Goal: Task Accomplishment & Management: Use online tool/utility

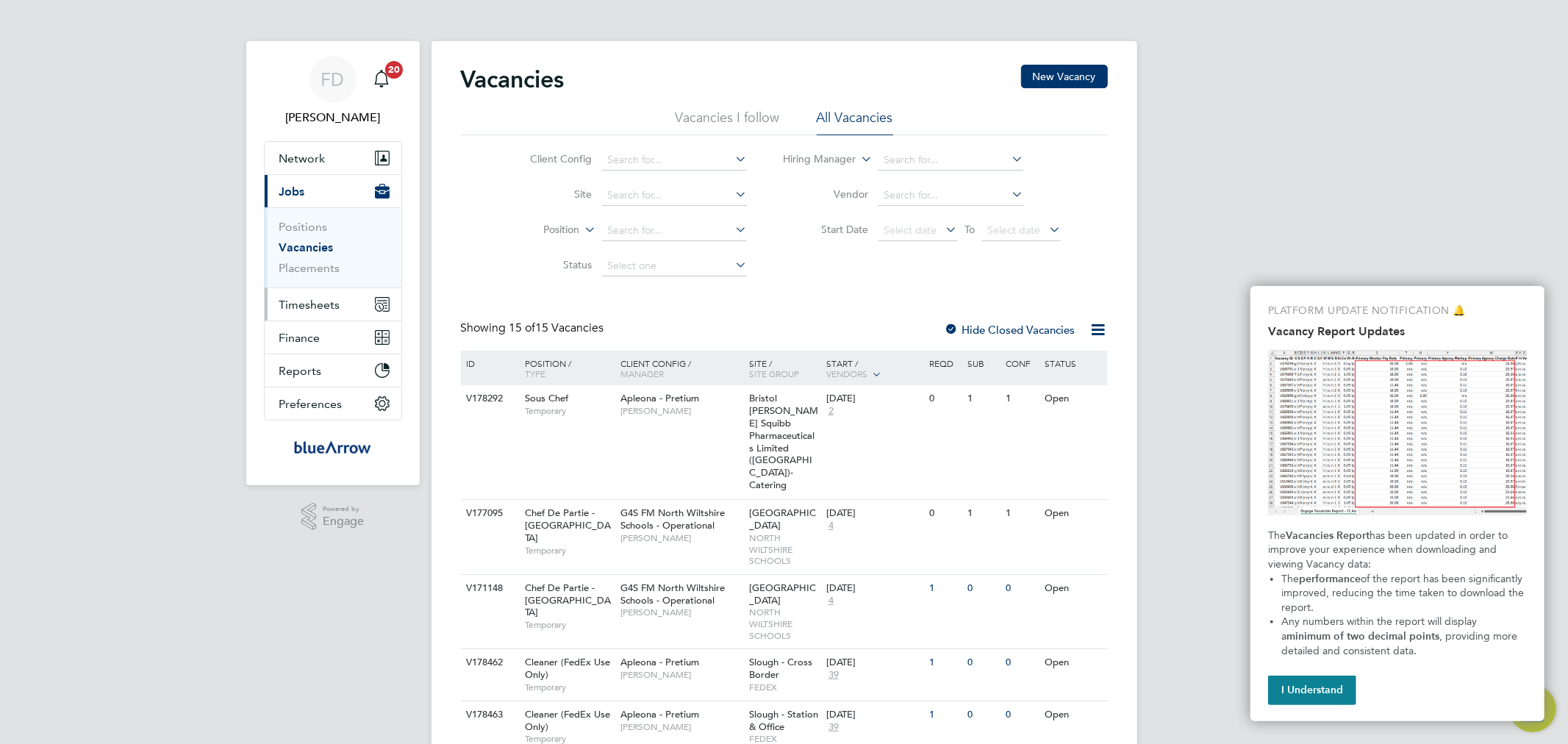
click at [310, 308] on span "Timesheets" at bounding box center [309, 304] width 61 height 14
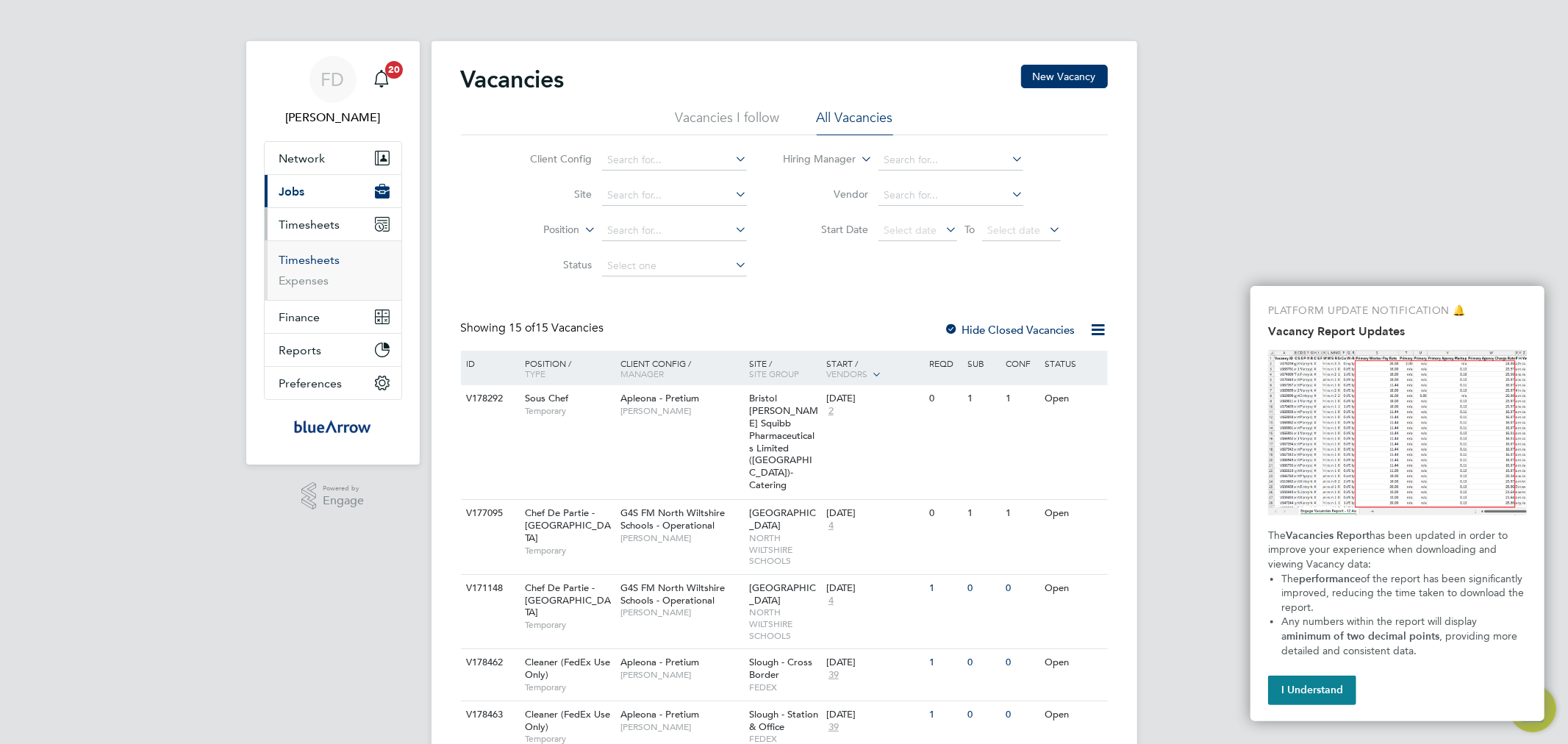
click at [318, 260] on link "Timesheets" at bounding box center [309, 260] width 61 height 14
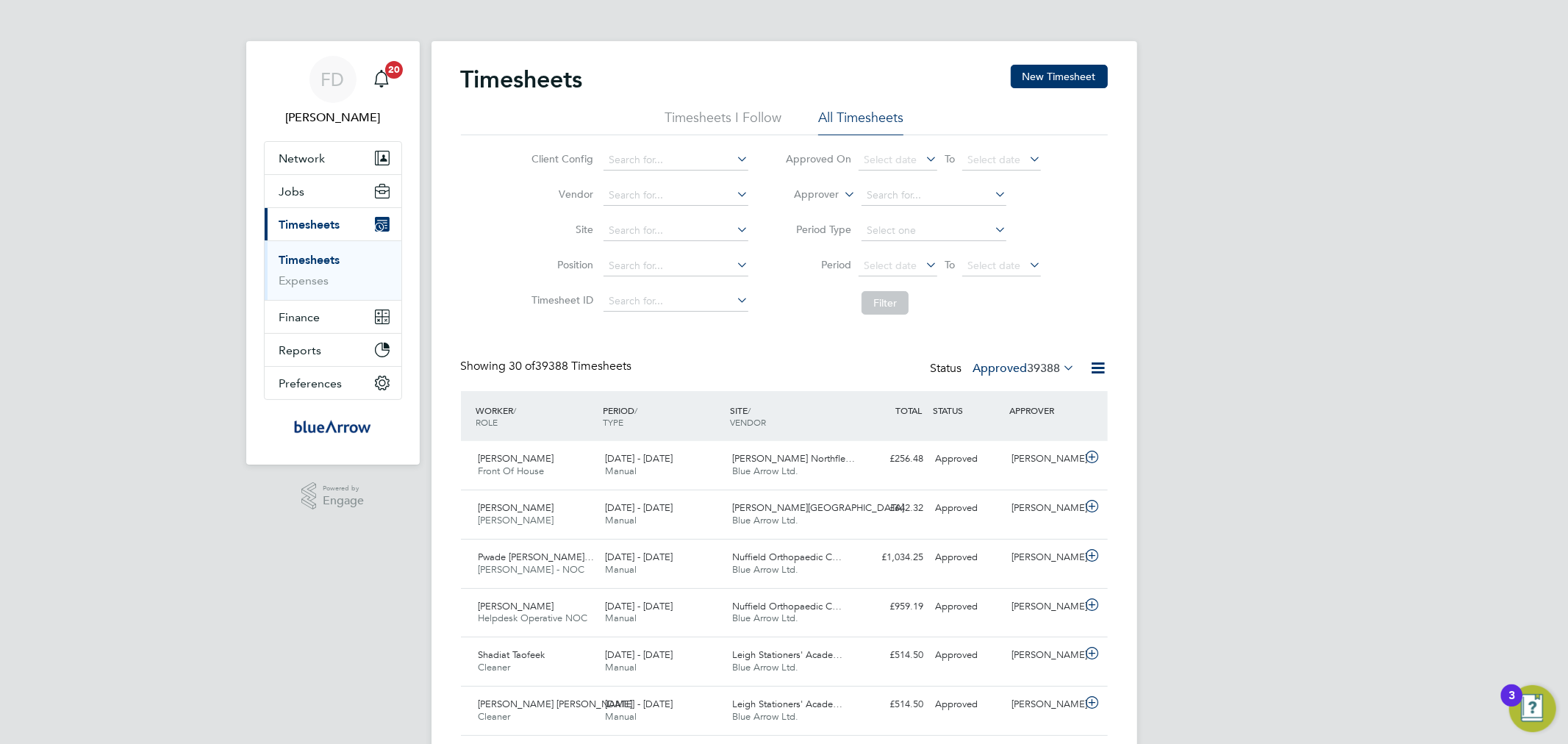
click at [1020, 364] on label "Approved 39388" at bounding box center [1024, 368] width 102 height 15
click at [1007, 436] on li "Submitted" at bounding box center [1000, 436] width 67 height 21
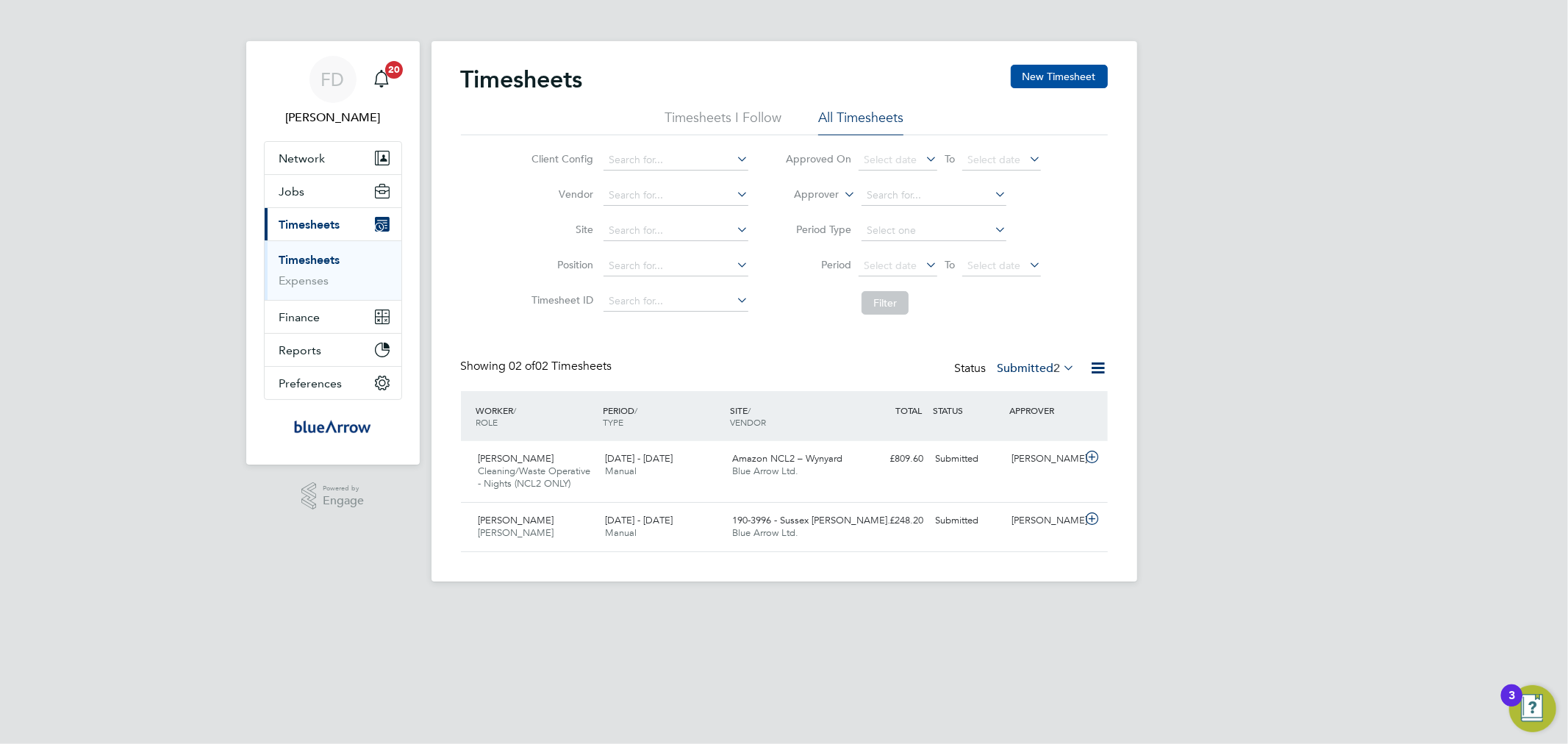
click at [1027, 69] on button "New Timesheet" at bounding box center [1059, 76] width 97 height 23
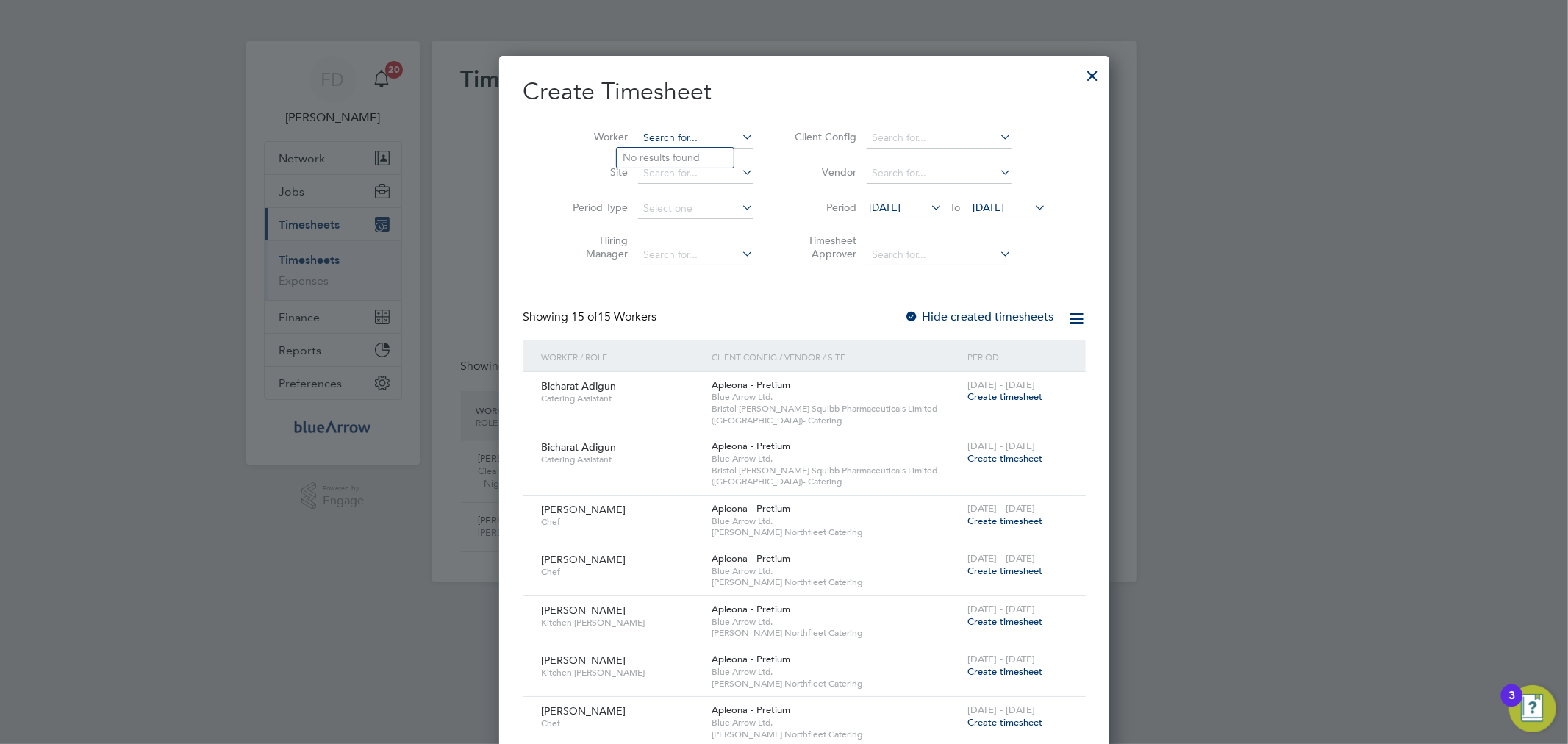
paste input "[PERSON_NAME]"
type input "[PERSON_NAME]"
click at [685, 151] on b "Ologunoyan" at bounding box center [699, 157] width 60 height 12
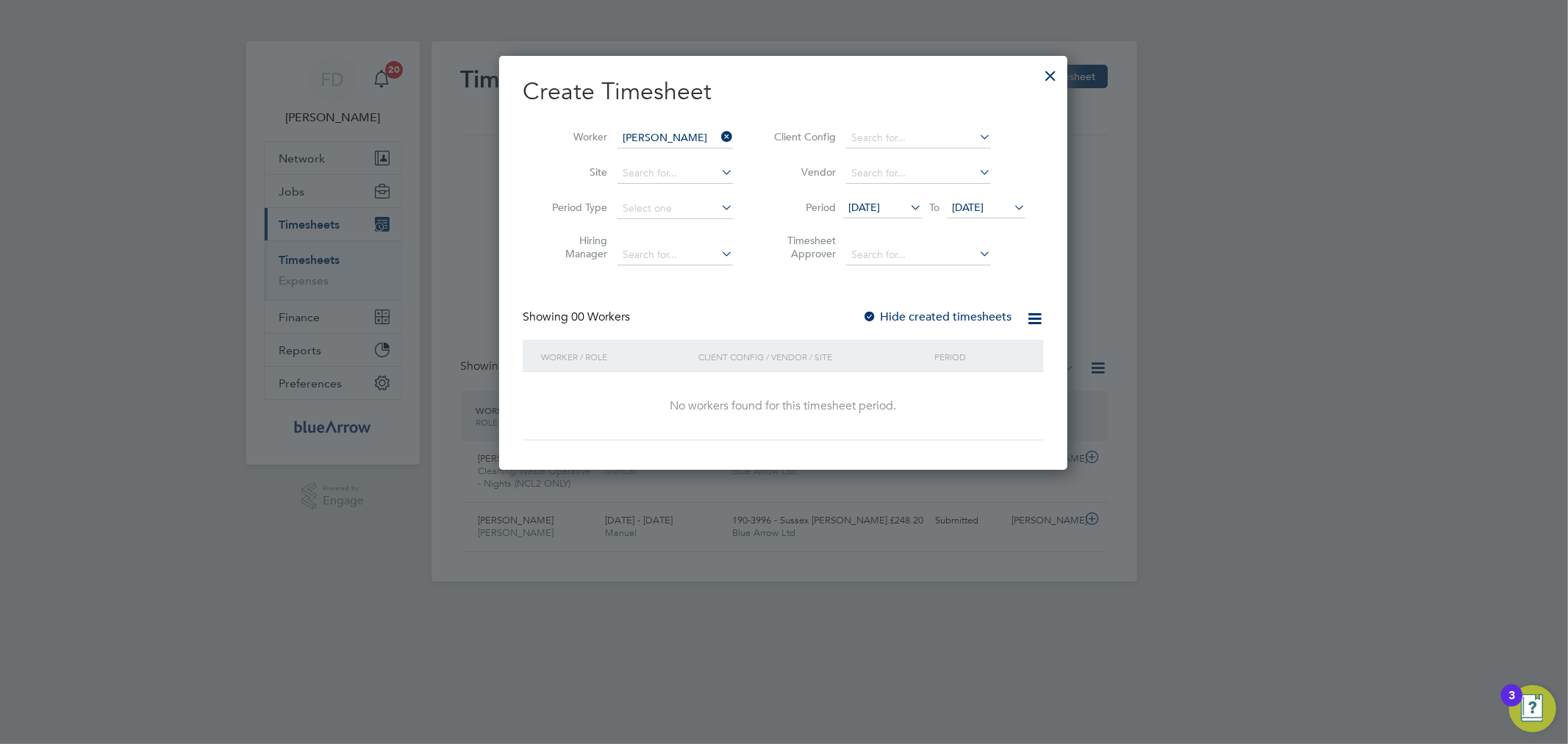
click at [869, 310] on div at bounding box center [870, 318] width 15 height 15
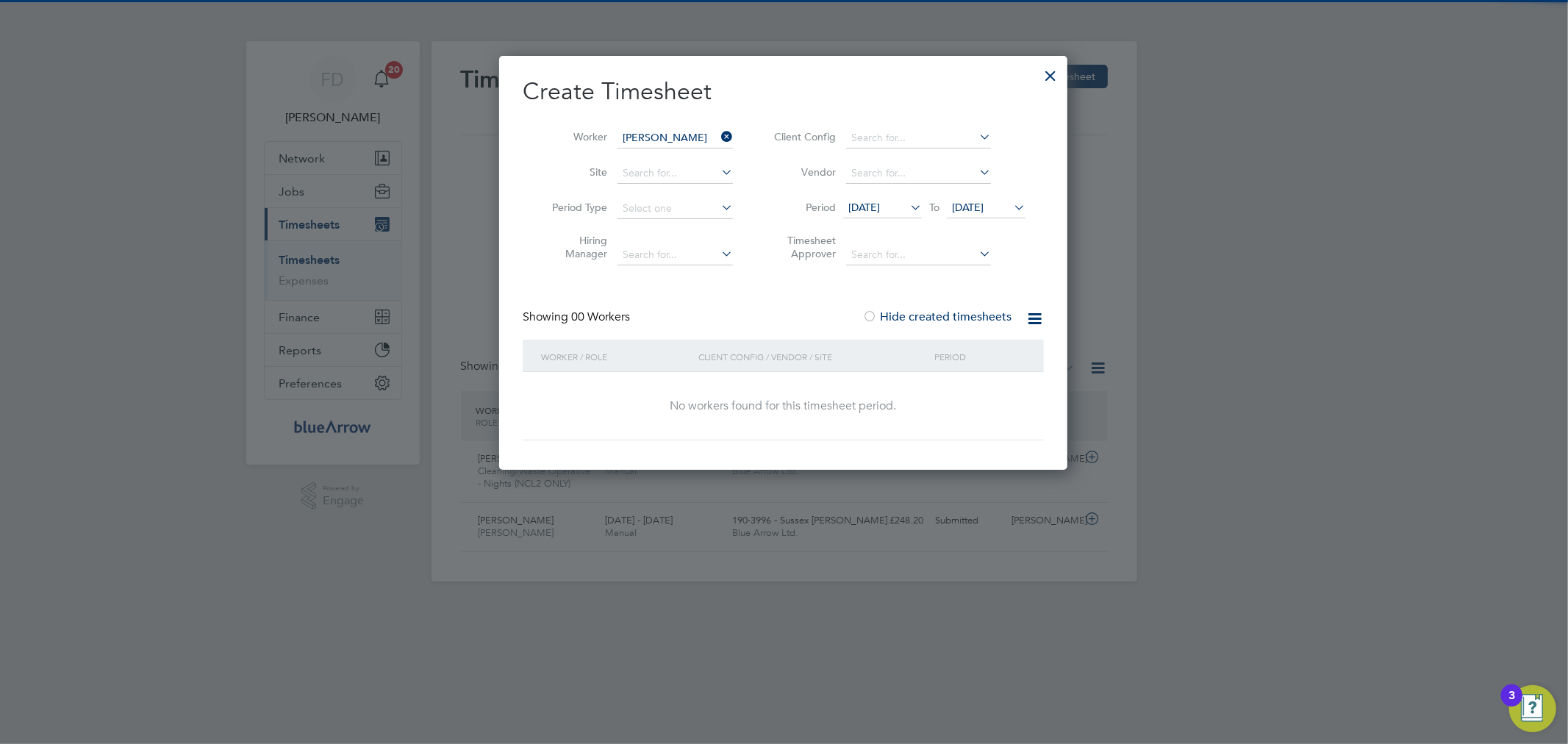
click at [1011, 207] on icon at bounding box center [1011, 207] width 0 height 21
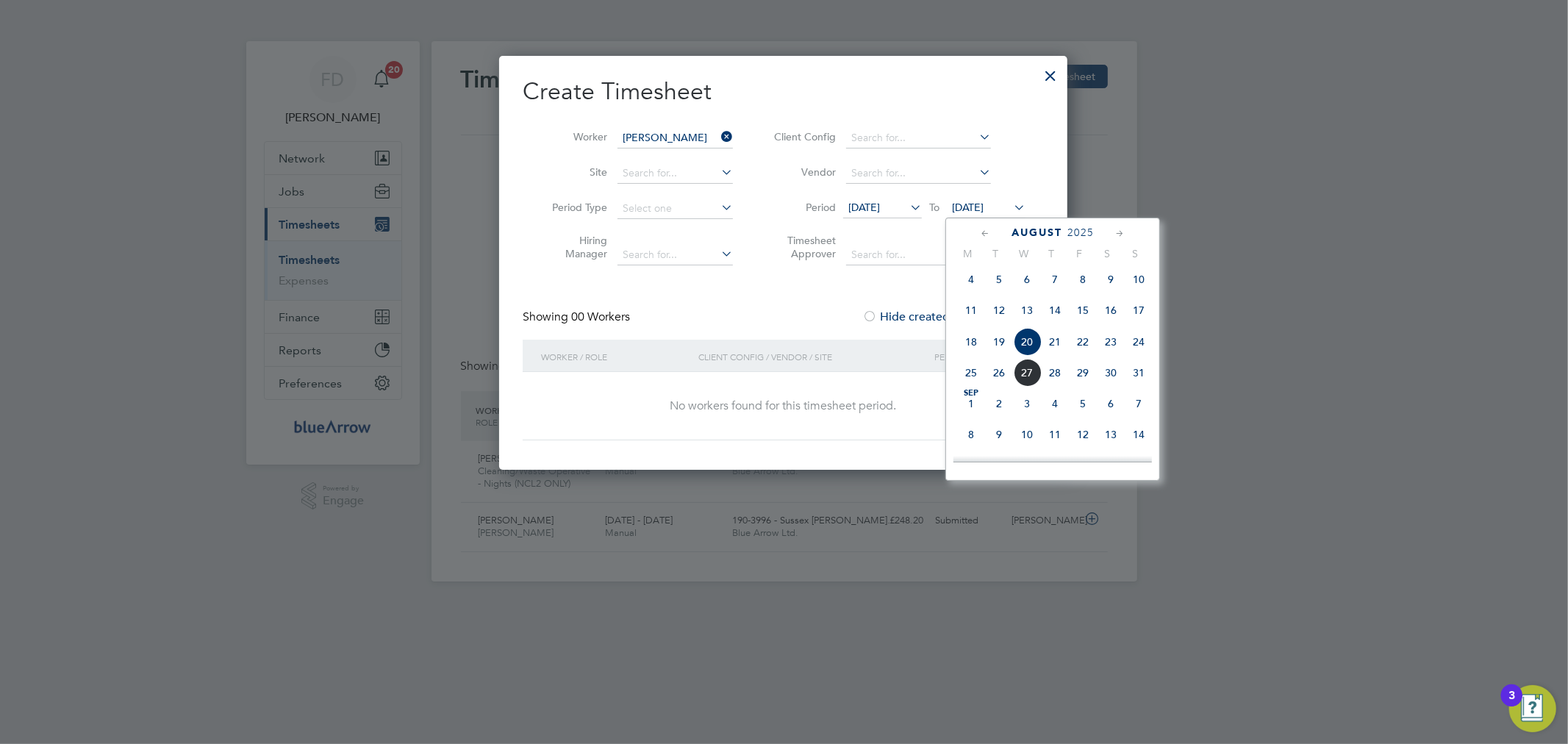
click at [1115, 417] on span "6" at bounding box center [1111, 404] width 28 height 28
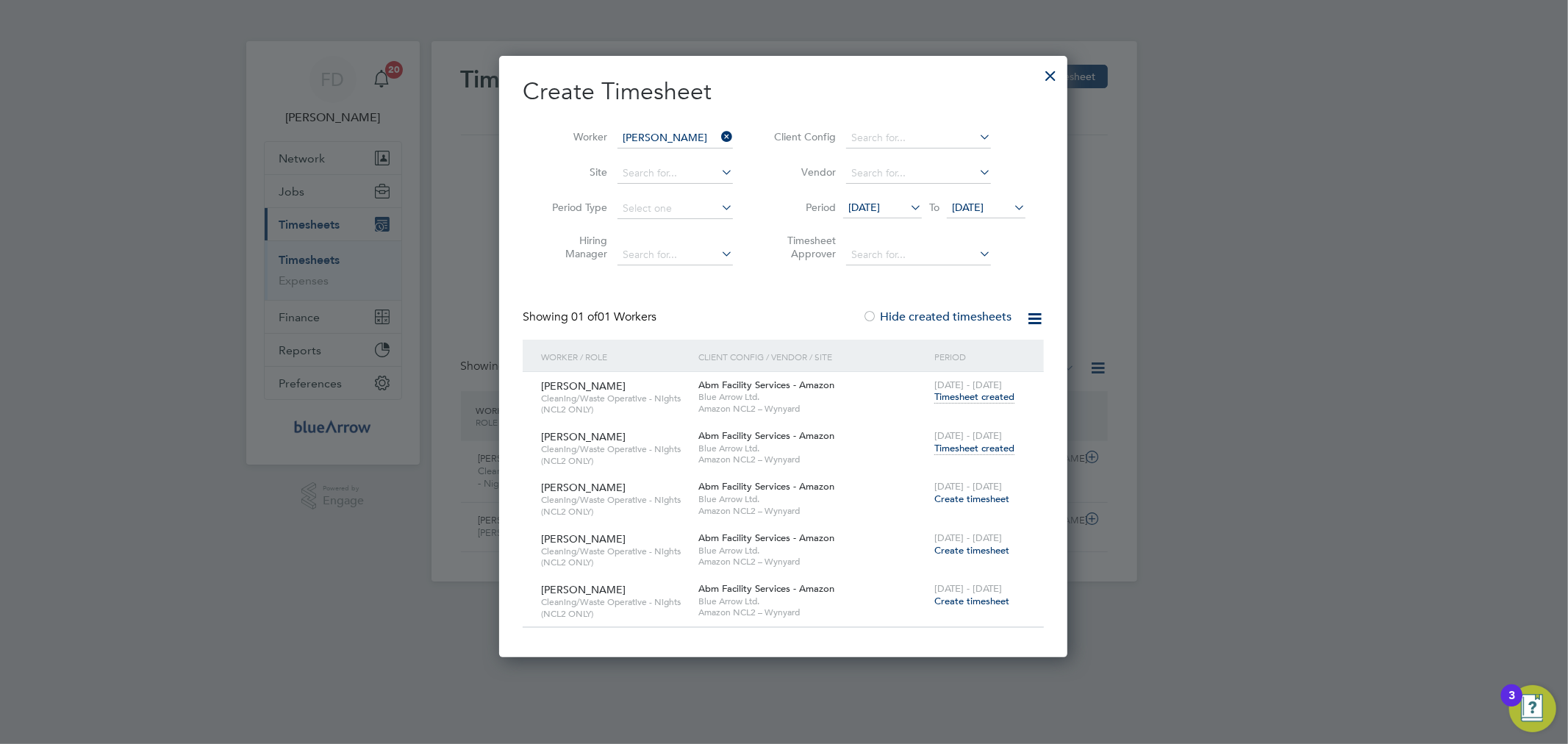
click at [1003, 450] on span "Timesheet created" at bounding box center [975, 449] width 80 height 13
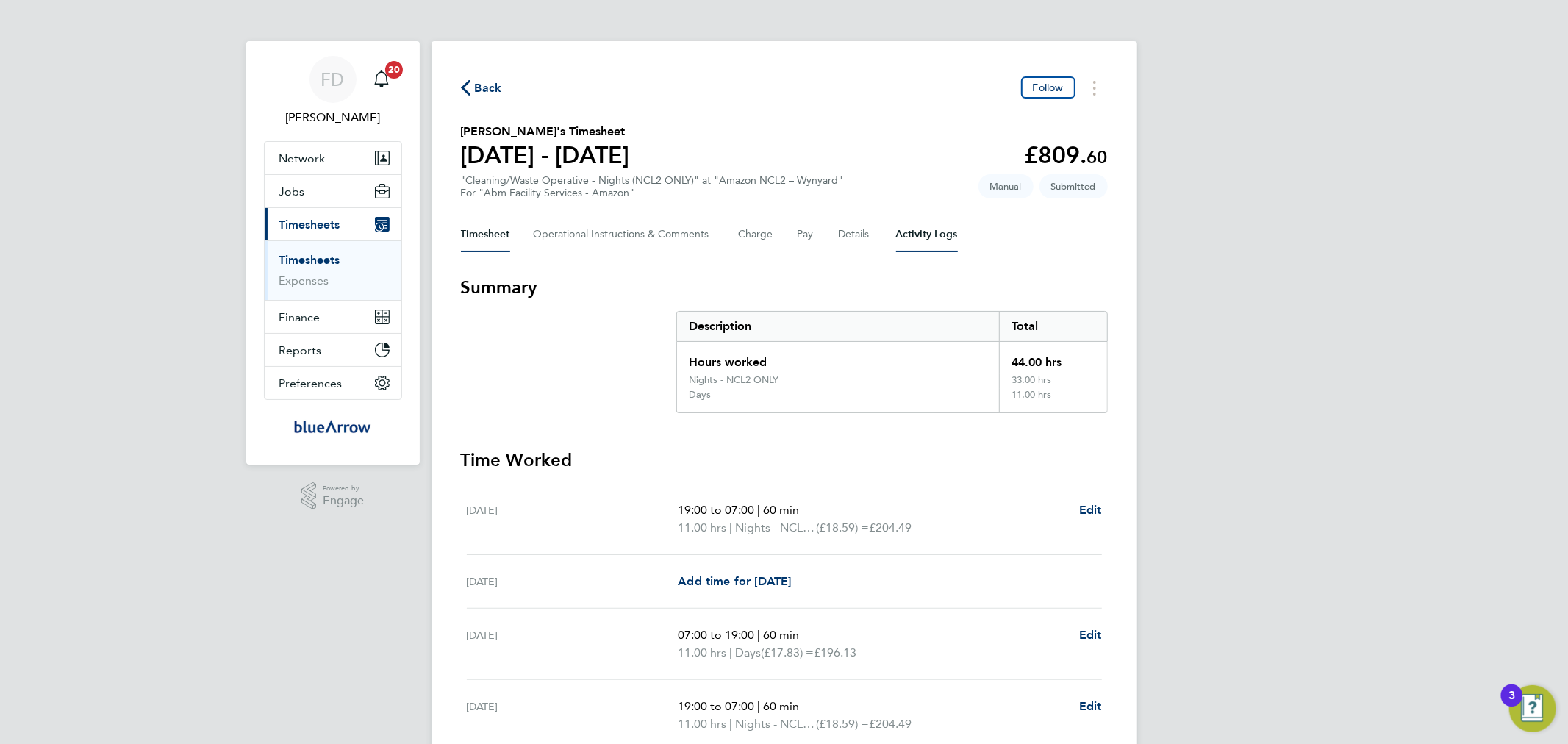
click at [928, 239] on Logs-tab "Activity Logs" at bounding box center [928, 235] width 62 height 36
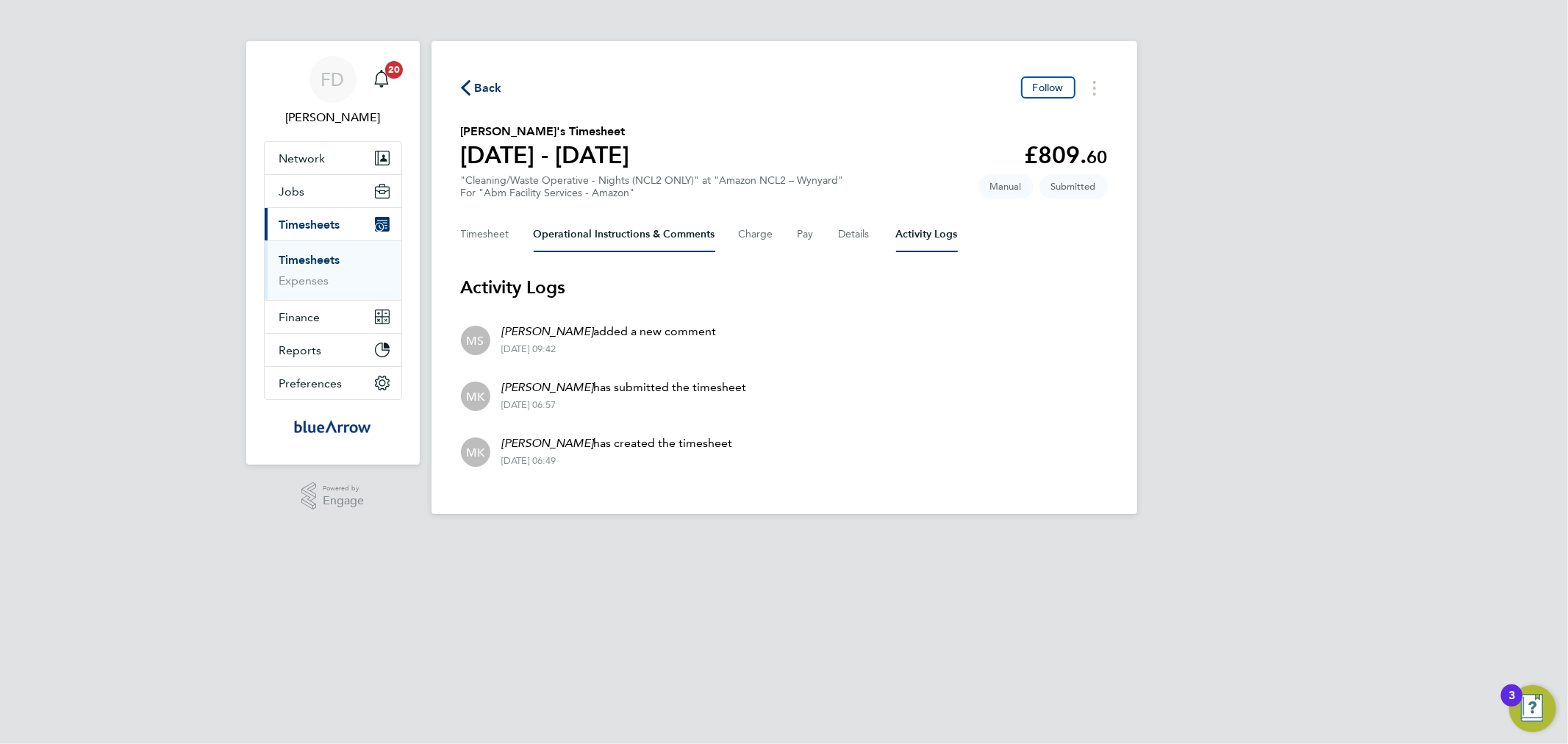
click at [585, 228] on Comments-tab "Operational Instructions & Comments" at bounding box center [625, 235] width 181 height 36
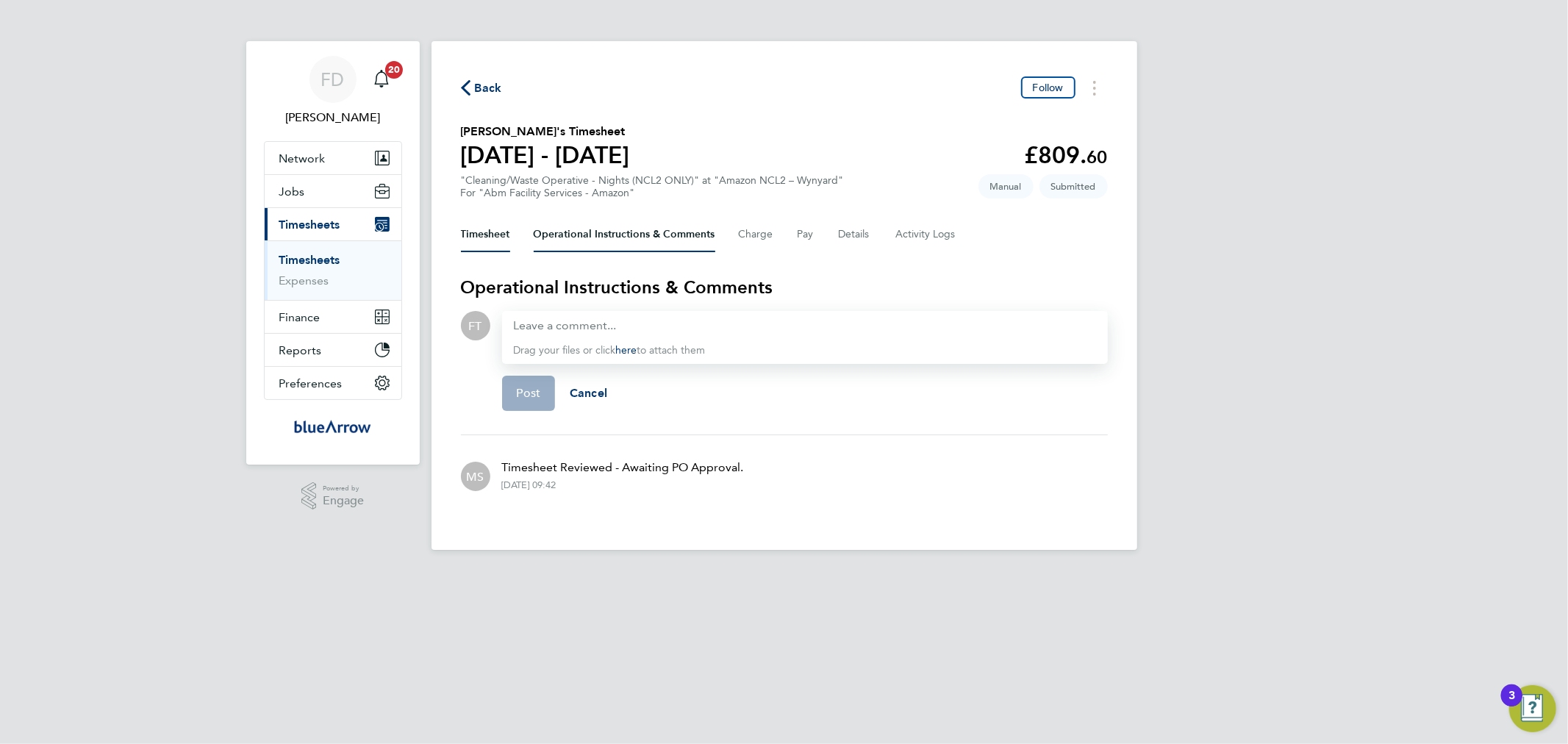
click at [474, 225] on button "Timesheet" at bounding box center [485, 235] width 50 height 36
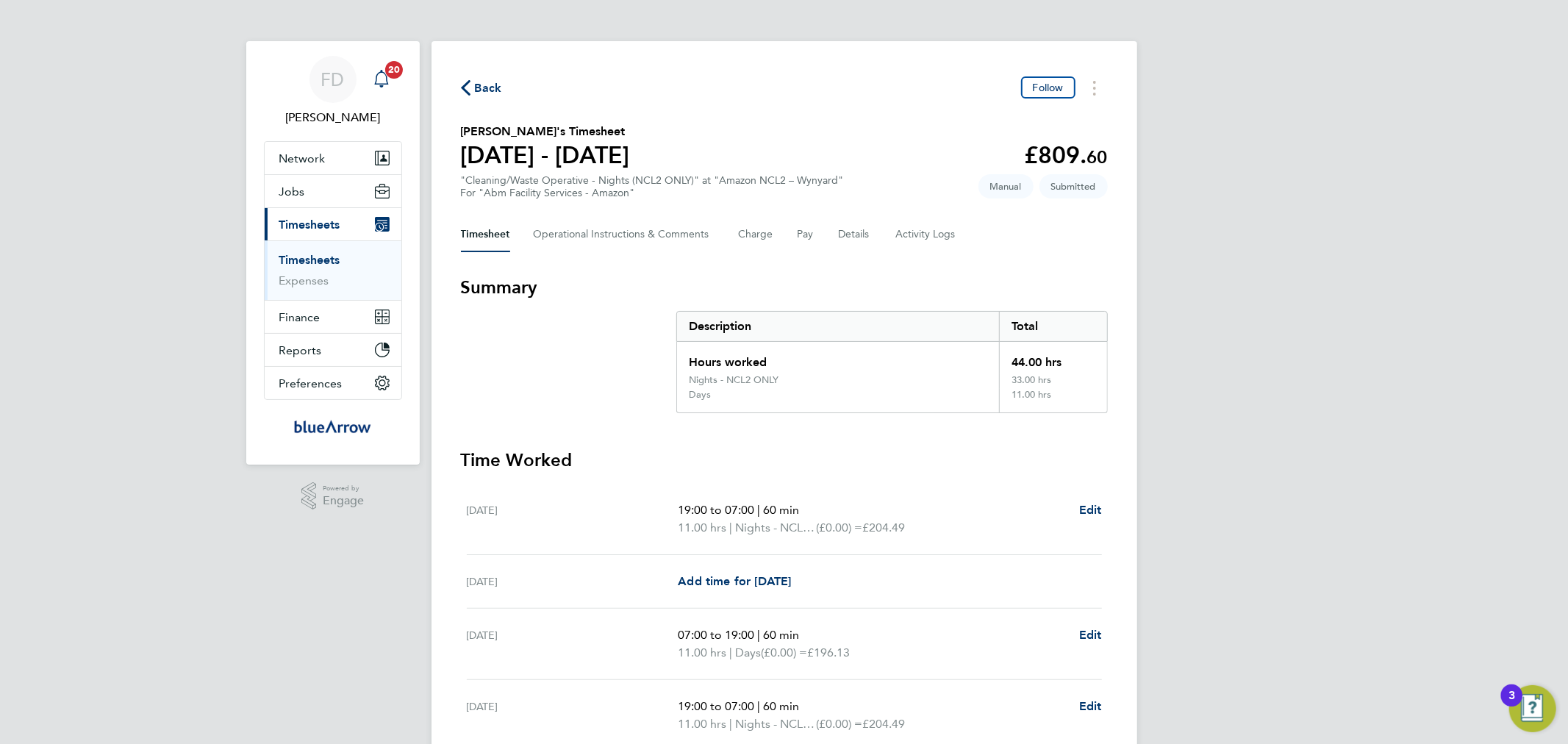
click at [384, 81] on icon "Main navigation" at bounding box center [381, 79] width 18 height 18
